Goal: Communication & Community: Answer question/provide support

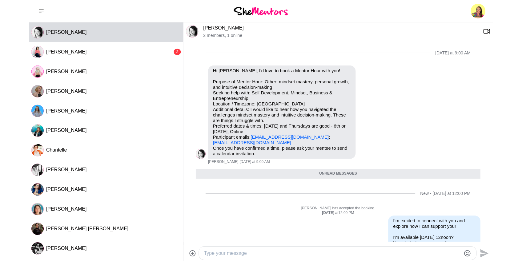
scroll to position [136, 0]
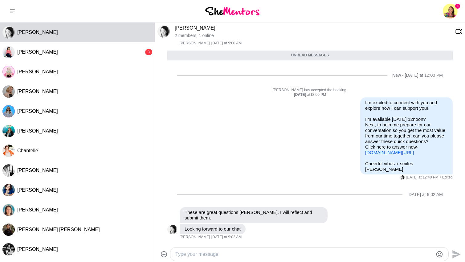
click at [255, 253] on textarea "Type your message" at bounding box center [303, 253] width 257 height 7
type textarea "G"
type textarea "Please send through the meeting invite too."
click at [176, 253] on textarea "Please send through the meeting invite too." at bounding box center [303, 253] width 257 height 7
drag, startPoint x: 274, startPoint y: 256, endPoint x: 171, endPoint y: 252, distance: 103.2
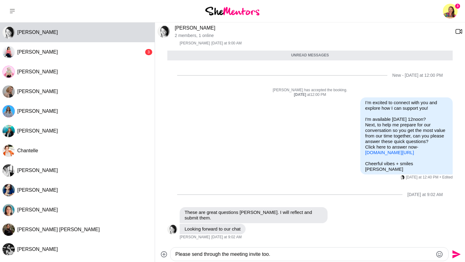
click at [171, 252] on div "Please send through the meeting invite too." at bounding box center [309, 253] width 278 height 13
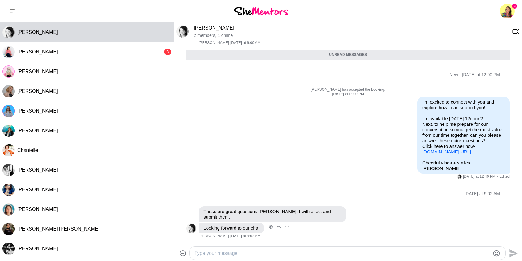
scroll to position [136, 0]
paste textarea "Excellent, I’m really looking forward to our chat! When you get a sec, please s…"
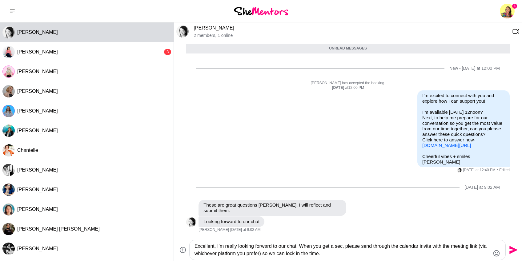
drag, startPoint x: 297, startPoint y: 253, endPoint x: 275, endPoint y: 254, distance: 21.6
click at [275, 254] on textarea "Excellent, I’m really looking forward to our chat! When you get a sec, please s…" at bounding box center [343, 250] width 296 height 15
drag, startPoint x: 351, startPoint y: 248, endPoint x: 303, endPoint y: 248, distance: 47.4
click at [303, 248] on textarea "Excellent, I’m really looking forward to our chat! When you get a sec, please s…" at bounding box center [343, 250] width 296 height 15
click at [296, 253] on textarea "Excellent, I’m really looking forward to our chat! Please send through the cale…" at bounding box center [343, 250] width 296 height 15
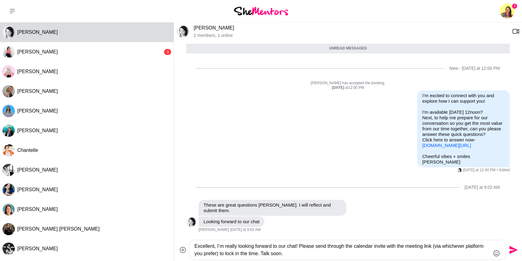
drag, startPoint x: 314, startPoint y: 257, endPoint x: 187, endPoint y: 245, distance: 127.1
click at [187, 245] on div "Excellent, I’m really looking forward to our chat! Please send through the cale…" at bounding box center [347, 250] width 343 height 20
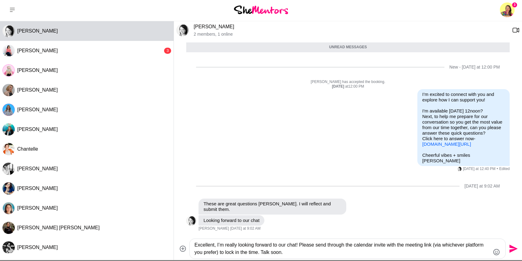
click at [318, 254] on textarea "Excellent, I’m really looking forward to our chat! Please send through the cale…" at bounding box center [343, 249] width 296 height 15
drag, startPoint x: 237, startPoint y: 246, endPoint x: 226, endPoint y: 247, distance: 10.8
click at [226, 247] on textarea "Excellent, I’m really looking forward to our chat! Please send through the cale…" at bounding box center [343, 249] width 296 height 15
drag, startPoint x: 303, startPoint y: 252, endPoint x: 320, endPoint y: 252, distance: 17.3
click at [303, 252] on textarea "Excellent, I’m really looking forward to our chat! Please send through the cale…" at bounding box center [343, 249] width 296 height 15
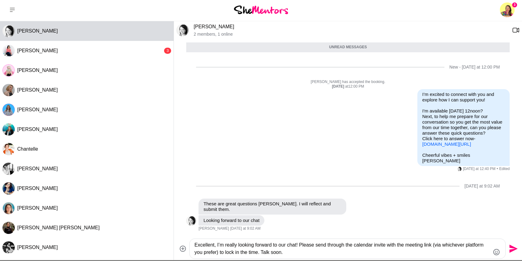
drag, startPoint x: 313, startPoint y: 253, endPoint x: 285, endPoint y: 253, distance: 28.0
click at [240, 251] on textarea "Excellent, I’m really looking forward to our chat! Please send through the cale…" at bounding box center [343, 249] width 296 height 15
click at [307, 254] on textarea "Excellent, I’m really looking forward to our chat! Please send through the cale…" at bounding box center [343, 249] width 296 height 15
drag, startPoint x: 290, startPoint y: 253, endPoint x: 282, endPoint y: 253, distance: 8.9
click at [282, 253] on textarea "Excellent, I’m really looking forward to our chat! Please send through the cale…" at bounding box center [343, 249] width 296 height 15
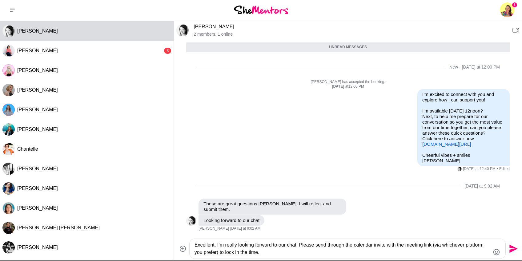
type textarea "Excellent, I’m really looking forward to our chat! Please send through the cale…"
click at [469, 250] on icon "Send" at bounding box center [514, 249] width 8 height 8
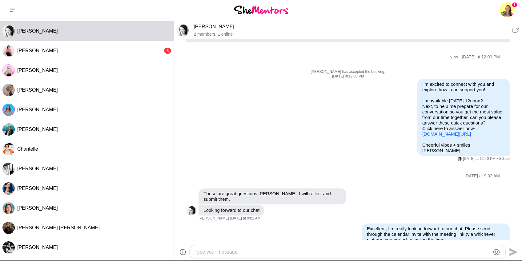
scroll to position [165, 0]
